Goal: Information Seeking & Learning: Learn about a topic

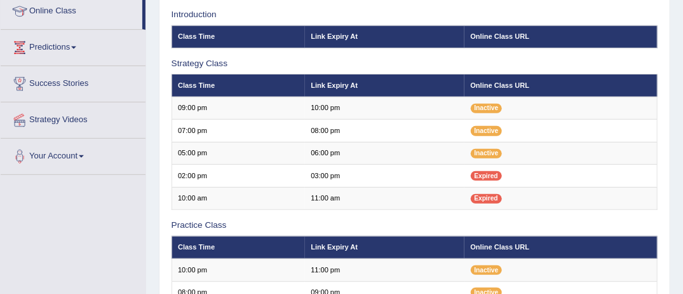
scroll to position [178, 0]
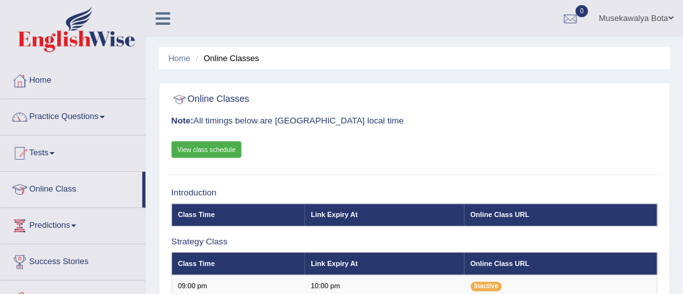
click at [105, 117] on span at bounding box center [102, 117] width 5 height 3
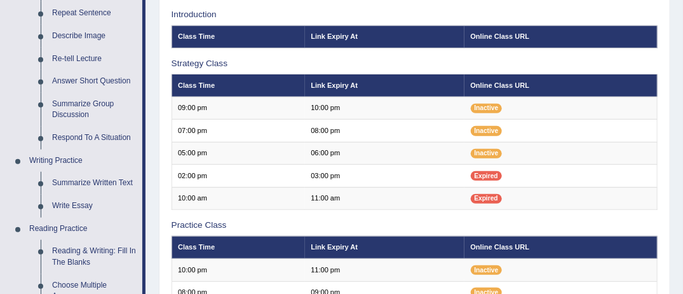
scroll to position [203, 0]
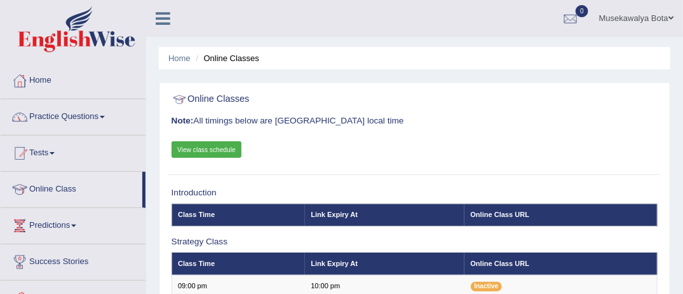
click at [108, 118] on link "Practice Questions" at bounding box center [73, 115] width 145 height 32
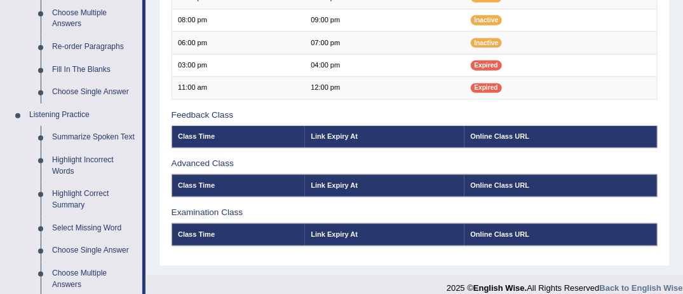
scroll to position [458, 0]
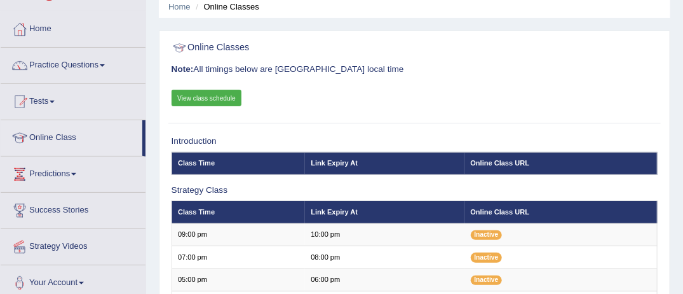
scroll to position [26, 0]
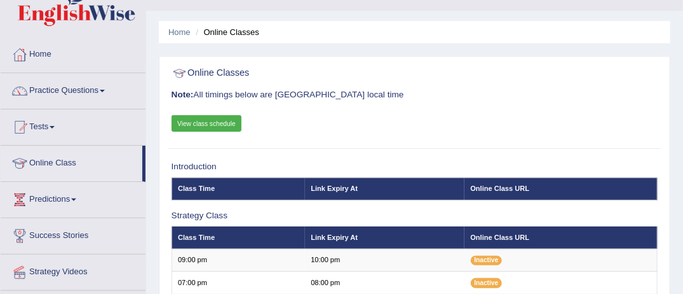
click at [105, 90] on span at bounding box center [102, 91] width 5 height 3
click at [106, 88] on link "Practice Questions" at bounding box center [73, 89] width 145 height 32
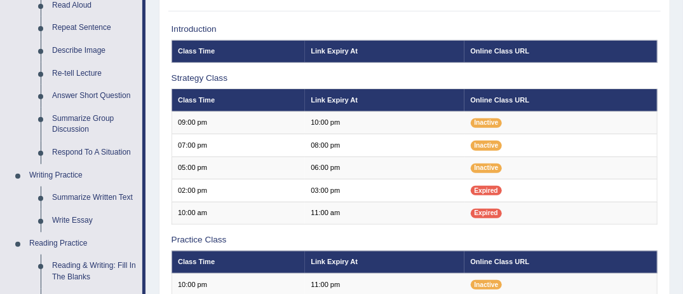
scroll to position [179, 0]
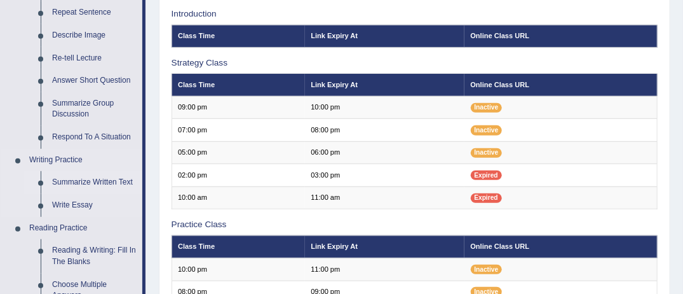
click at [72, 179] on link "Summarize Written Text" at bounding box center [94, 182] width 96 height 23
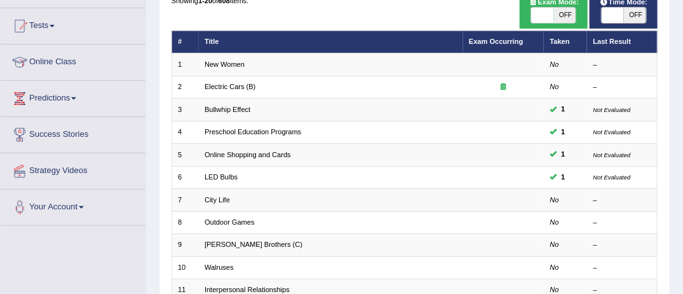
scroll to position [153, 0]
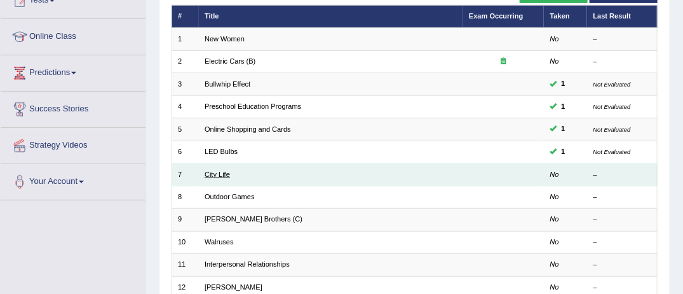
click at [212, 170] on link "City Life" at bounding box center [217, 174] width 25 height 8
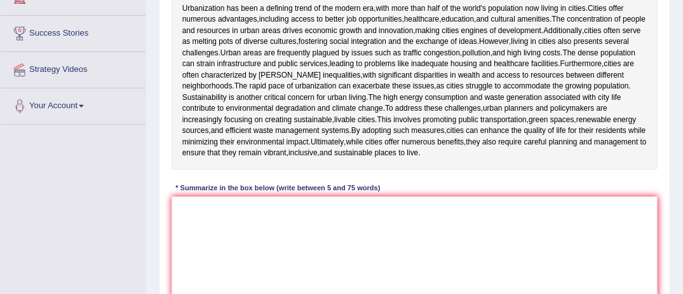
scroll to position [229, 0]
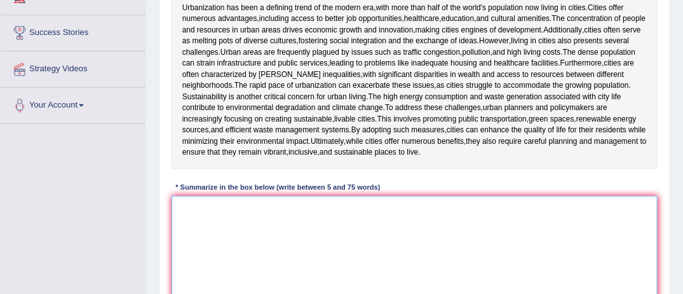
click at [209, 229] on textarea at bounding box center [415, 248] width 487 height 105
type textarea "t"
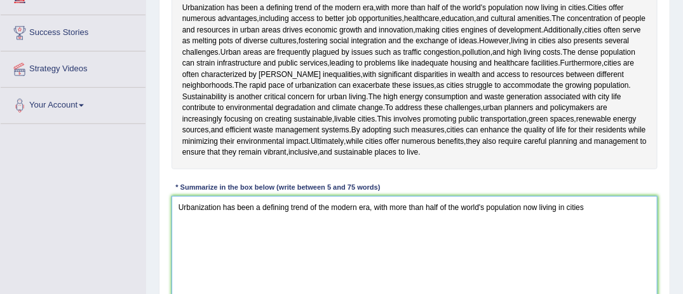
click at [215, 234] on textarea "Urbanization has been a defining trend of the modern era, with more than half o…" at bounding box center [415, 248] width 487 height 105
click at [585, 206] on textarea "Urbanization has been a defining trend of the modern era, with more than half o…" at bounding box center [415, 248] width 487 height 105
type textarea "Urbanization has been a defining trend of the modern era, with more than half o…"
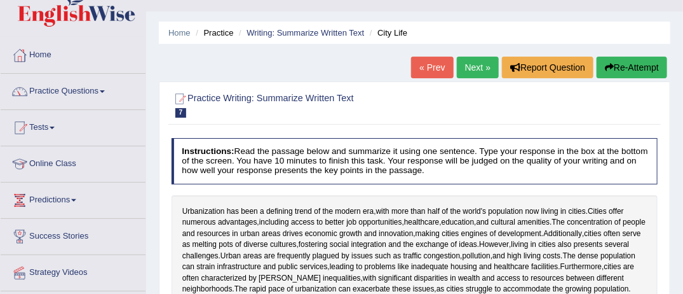
scroll to position [0, 0]
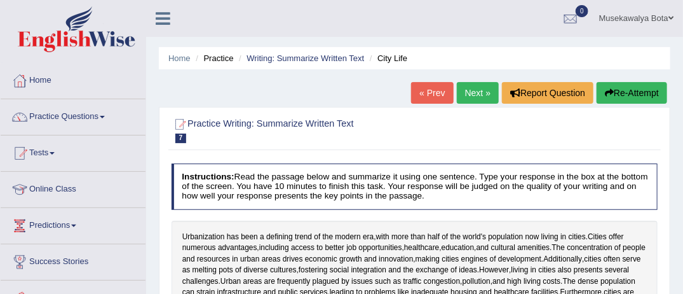
click at [84, 189] on link "Online Class" at bounding box center [73, 188] width 145 height 32
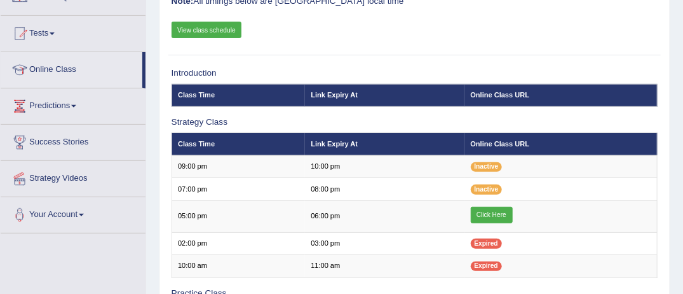
scroll to position [127, 0]
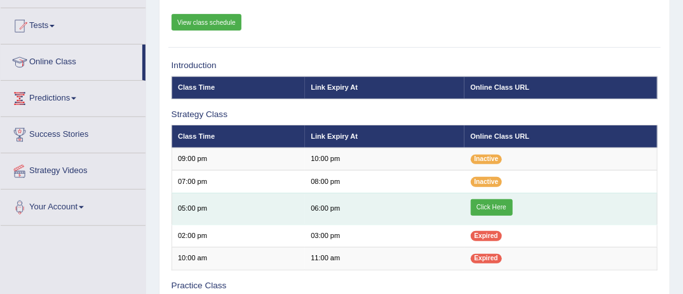
click at [494, 205] on link "Click Here" at bounding box center [492, 207] width 42 height 17
